Goal: Task Accomplishment & Management: Use online tool/utility

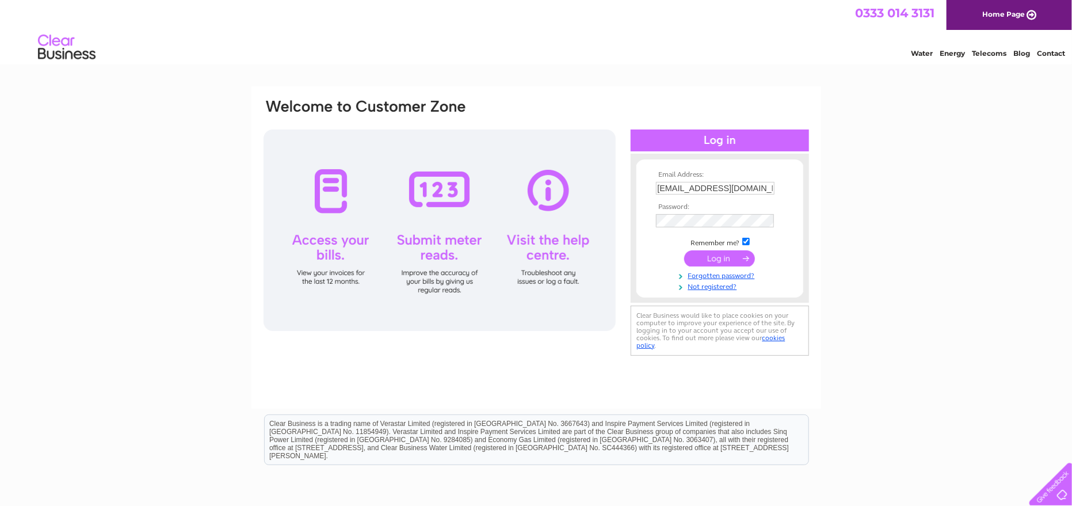
click at [719, 261] on input "submit" at bounding box center [719, 258] width 71 height 16
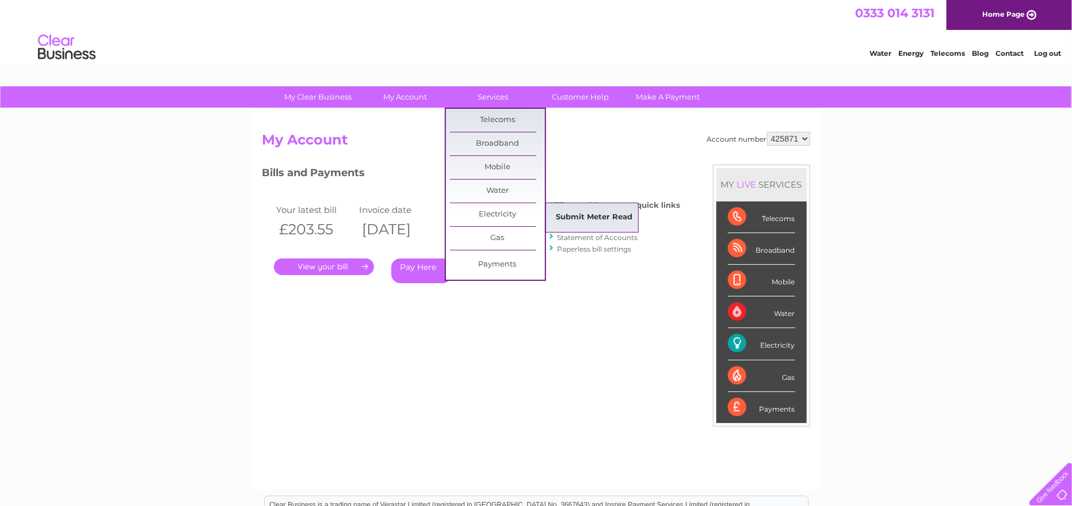
click at [624, 217] on link "Submit Meter Read" at bounding box center [594, 217] width 95 height 23
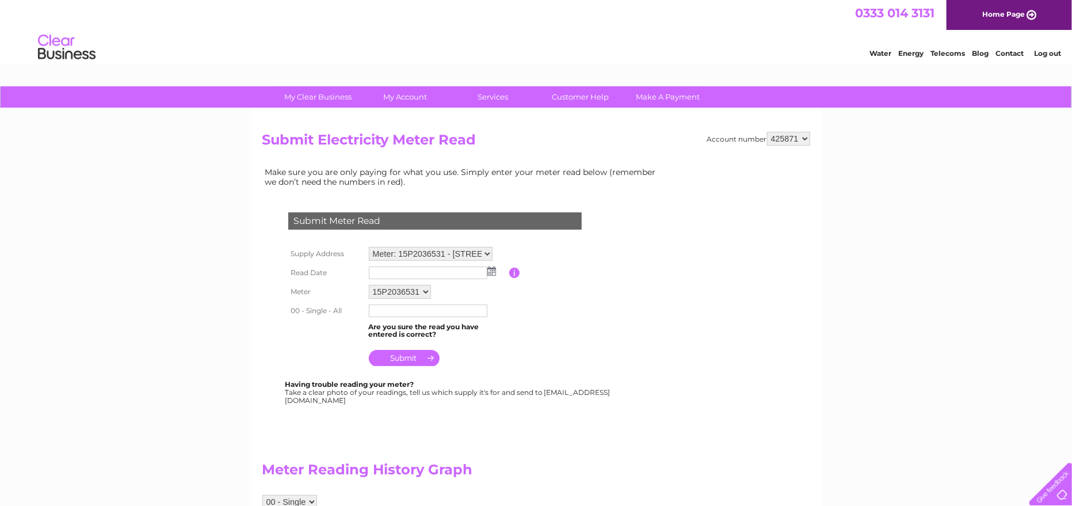
click at [490, 274] on img at bounding box center [491, 270] width 9 height 9
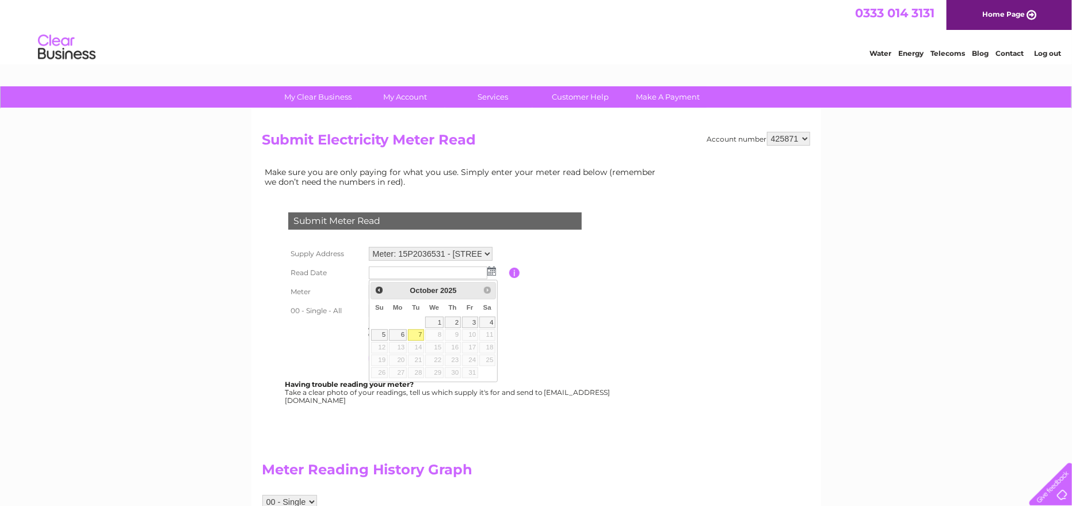
click at [419, 332] on link "7" at bounding box center [416, 335] width 16 height 12
type input "2025/10/07"
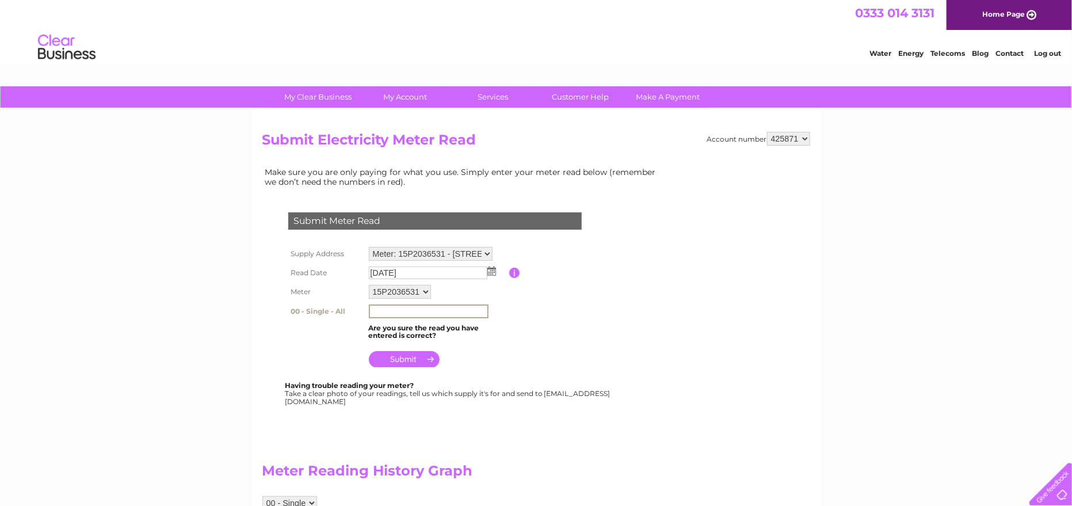
click at [388, 313] on input "text" at bounding box center [429, 311] width 120 height 14
type input "0087250"
click at [409, 366] on input "submit" at bounding box center [404, 358] width 71 height 16
